Goal: Find specific page/section: Find specific page/section

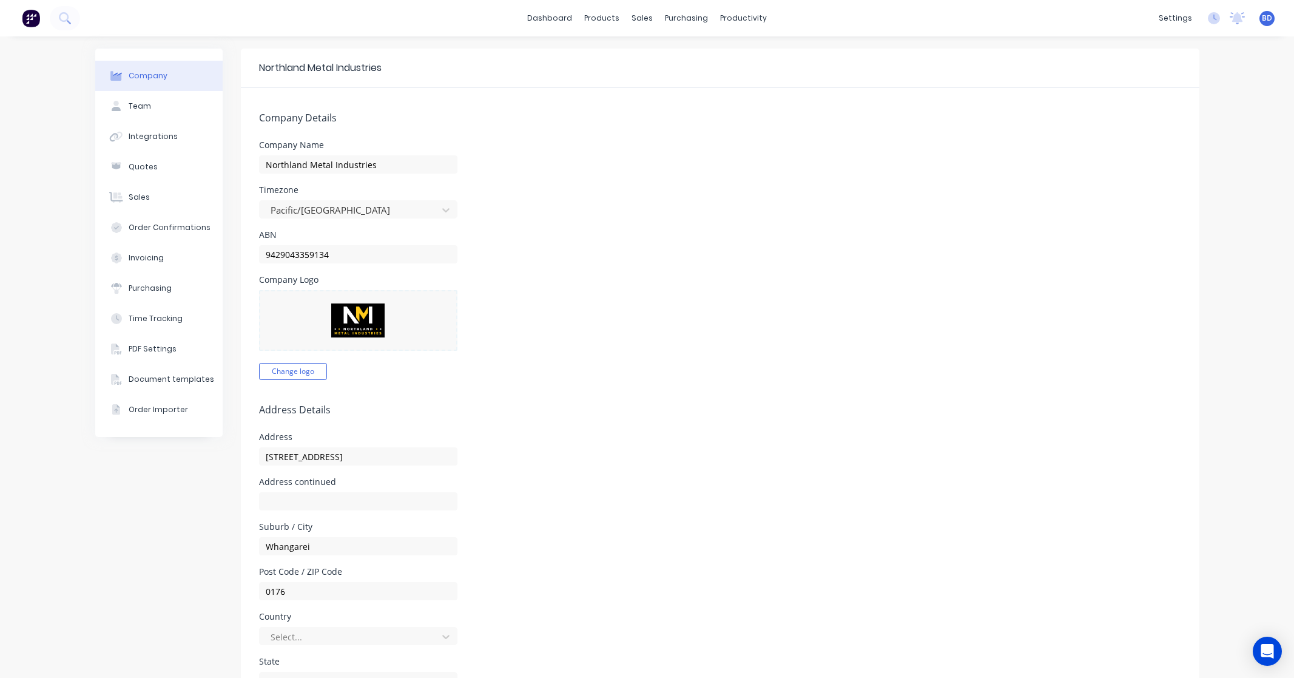
select select "NZ"
click at [670, 59] on div "Sales Orders" at bounding box center [683, 58] width 50 height 11
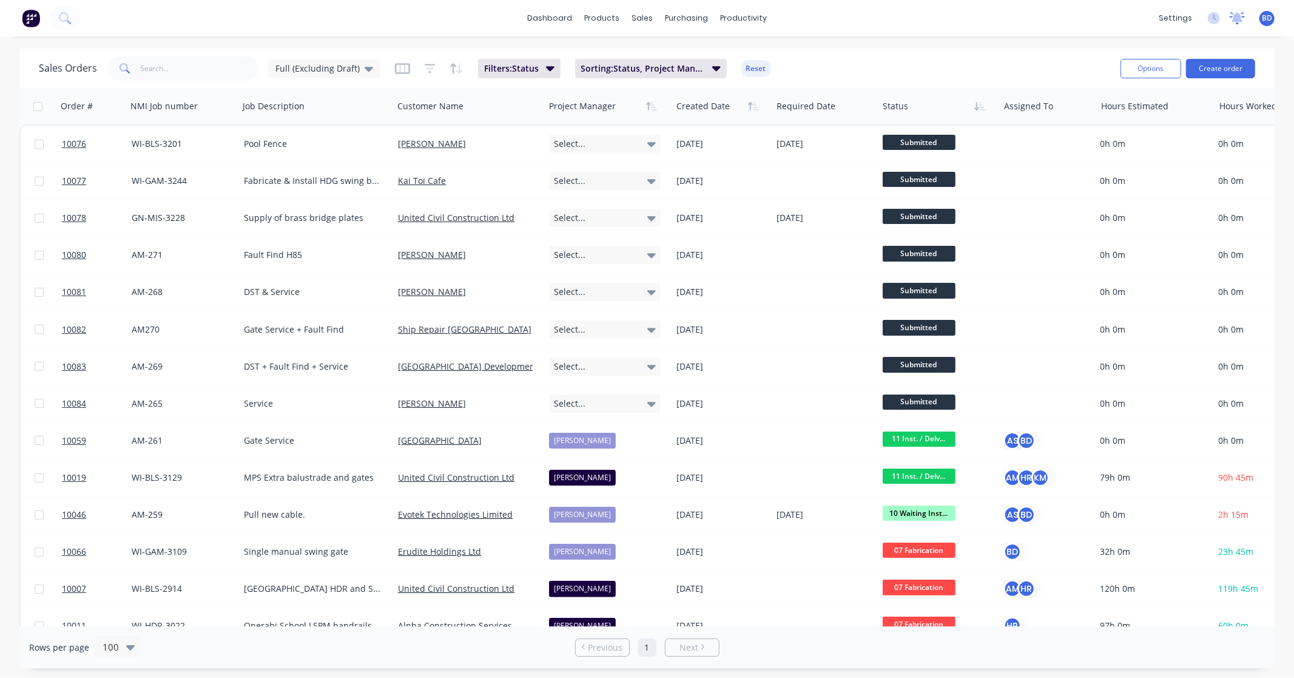
click at [1238, 22] on icon at bounding box center [1237, 18] width 15 height 12
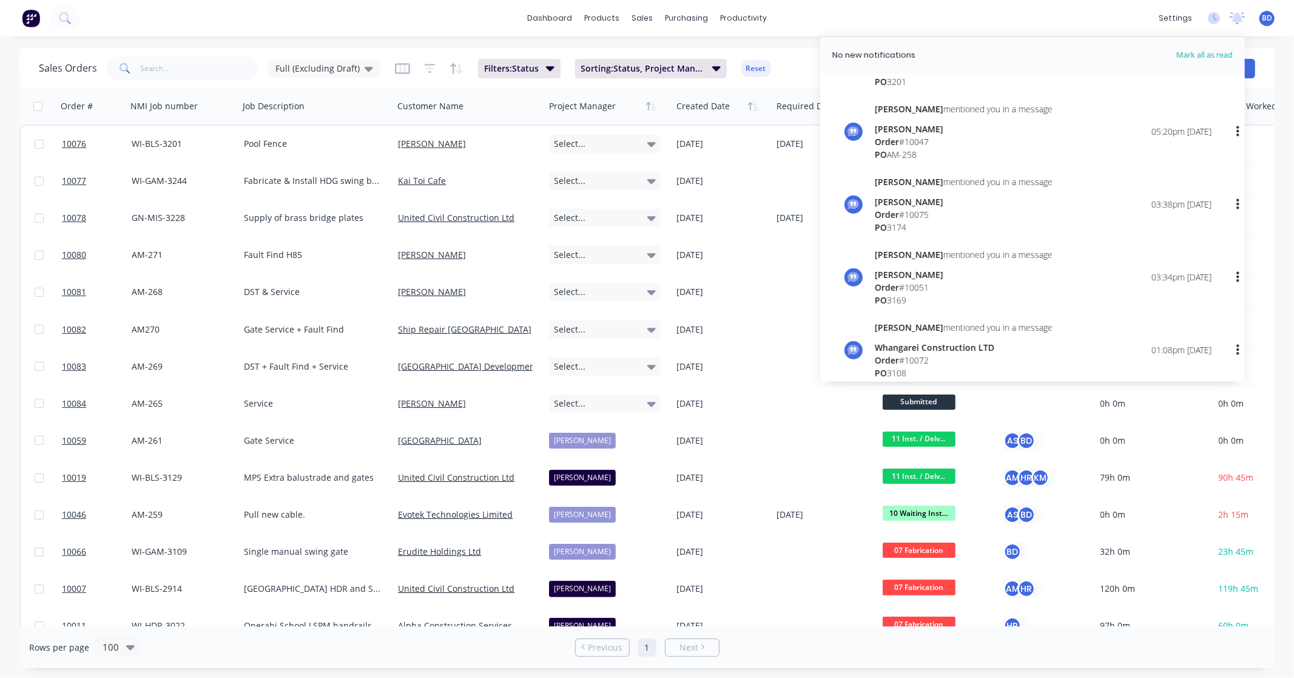
scroll to position [607, 0]
